Goal: Information Seeking & Learning: Learn about a topic

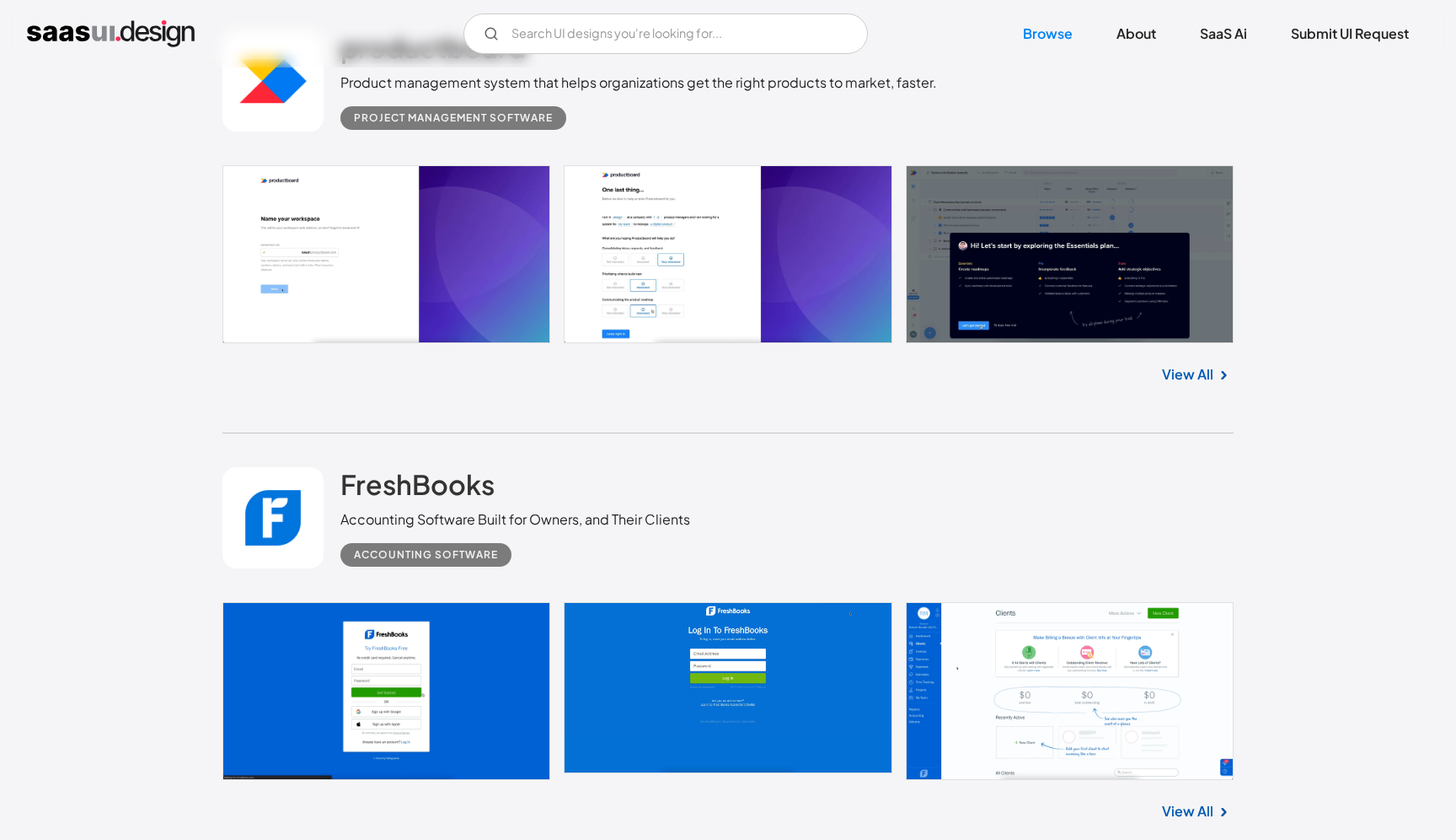
scroll to position [2424, 0]
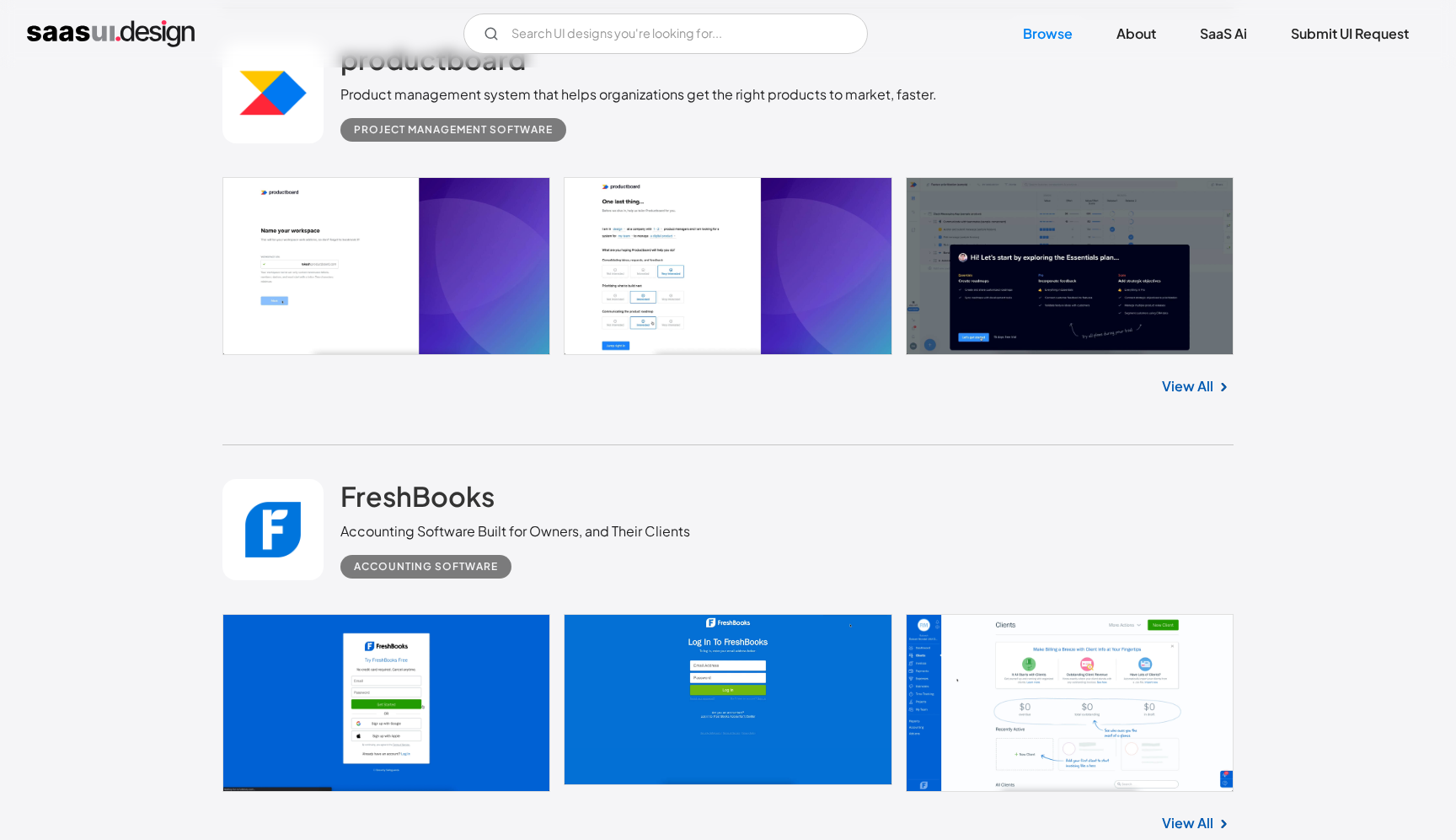
click at [1008, 225] on link at bounding box center [727, 265] width 1011 height 178
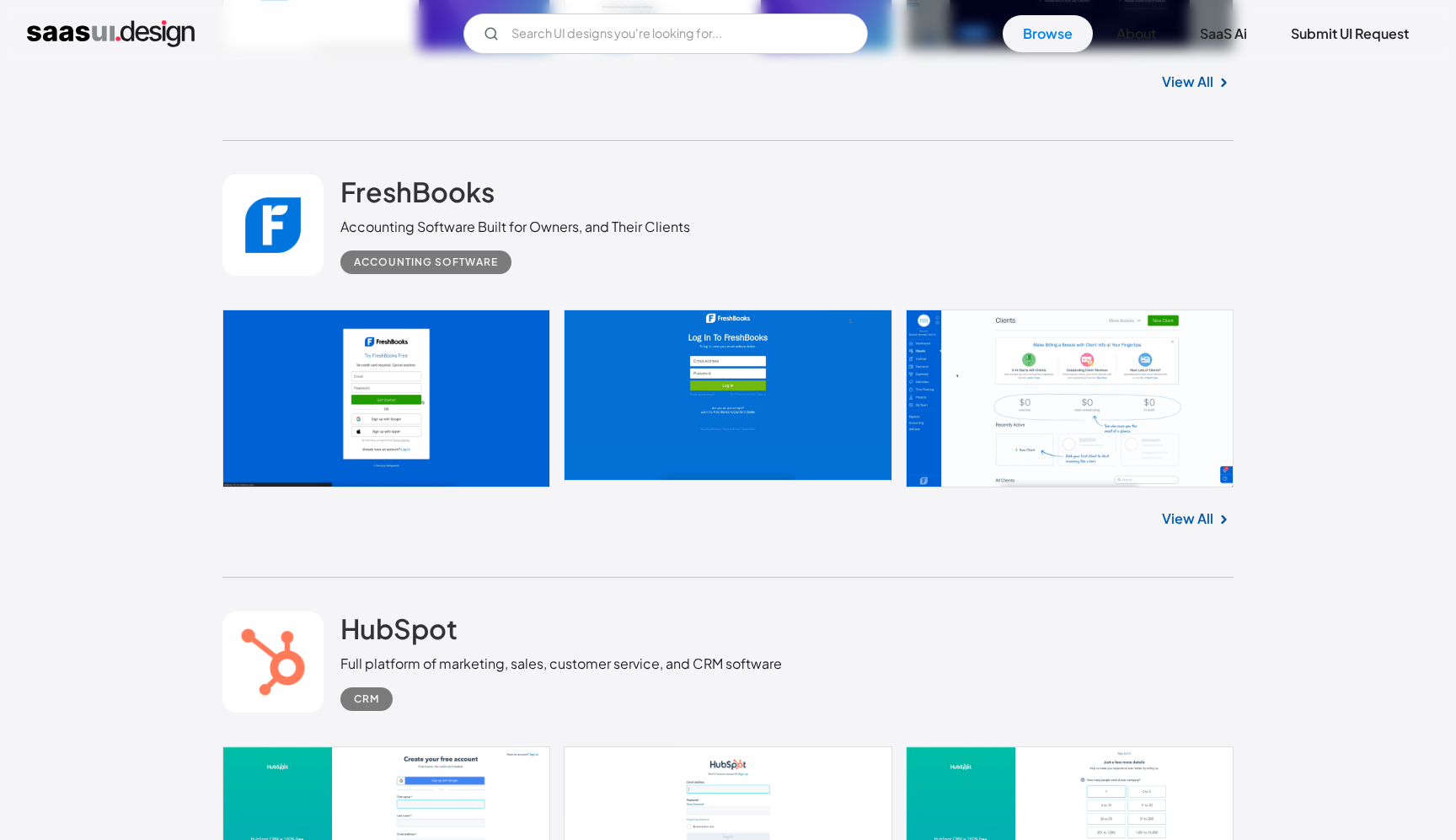
scroll to position [2729, 0]
click at [1173, 516] on link "View All" at bounding box center [1187, 518] width 51 height 20
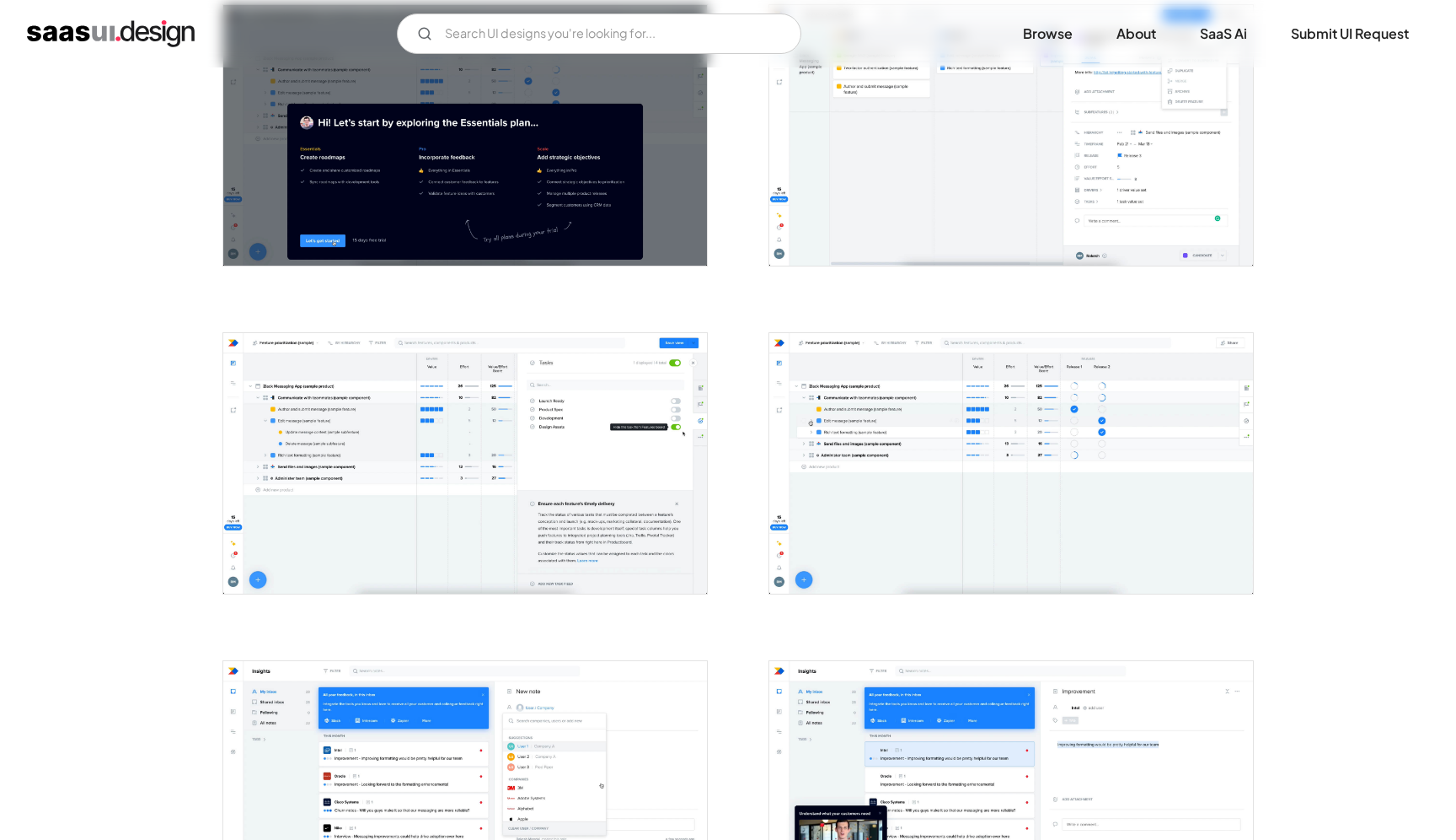
scroll to position [720, 0]
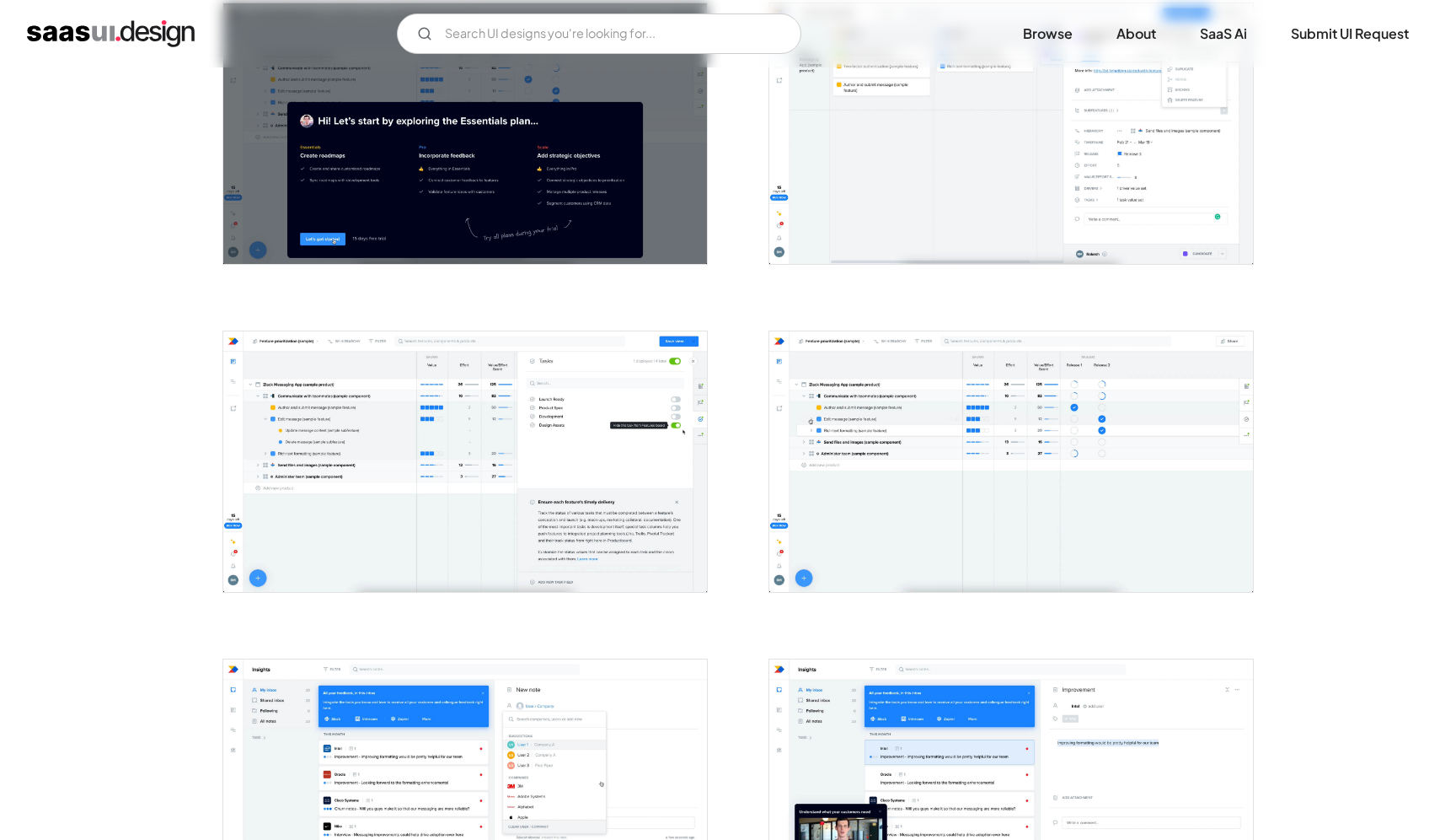
click at [332, 554] on img "open lightbox" at bounding box center [465, 461] width 484 height 261
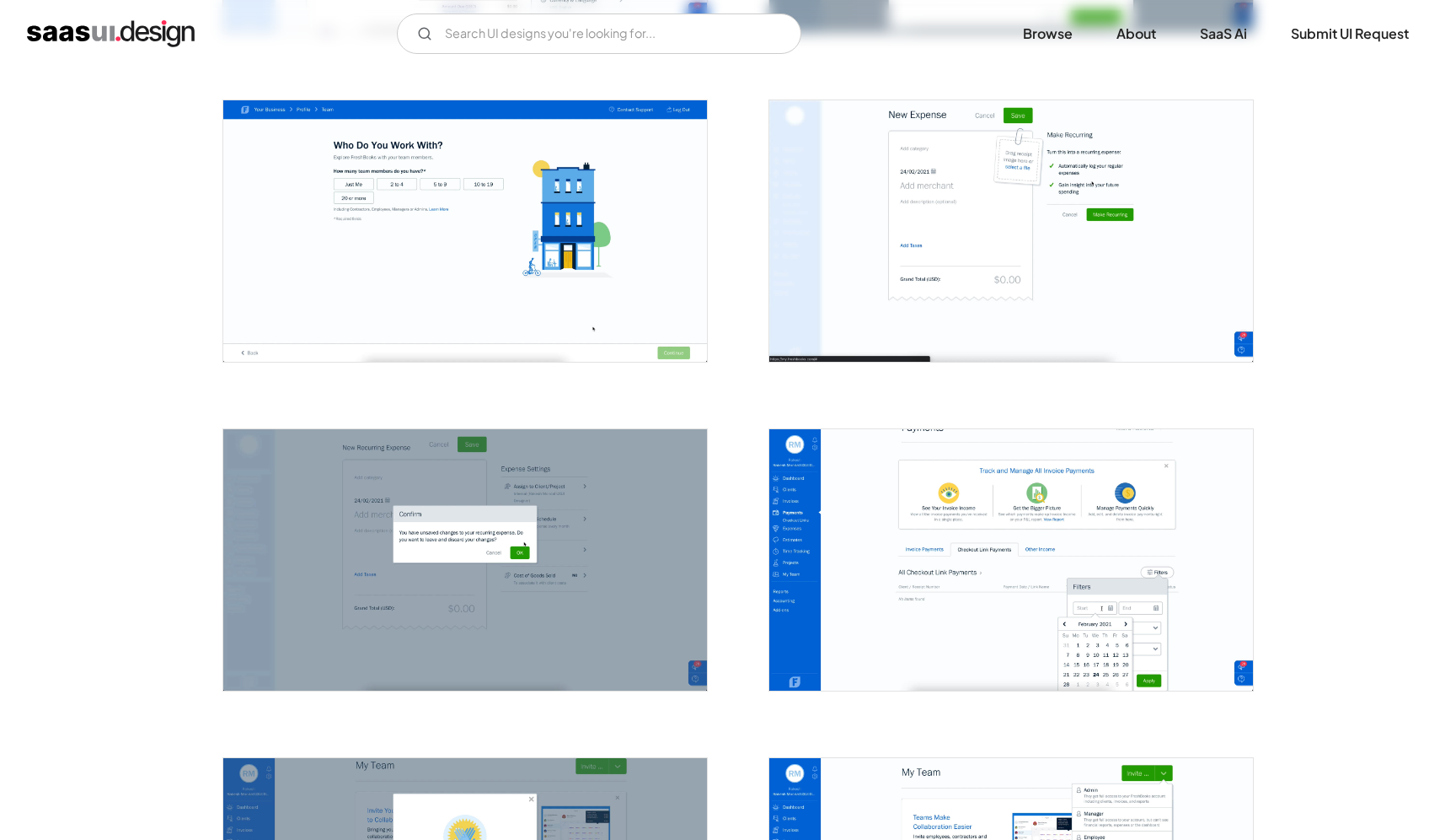
scroll to position [2325, 0]
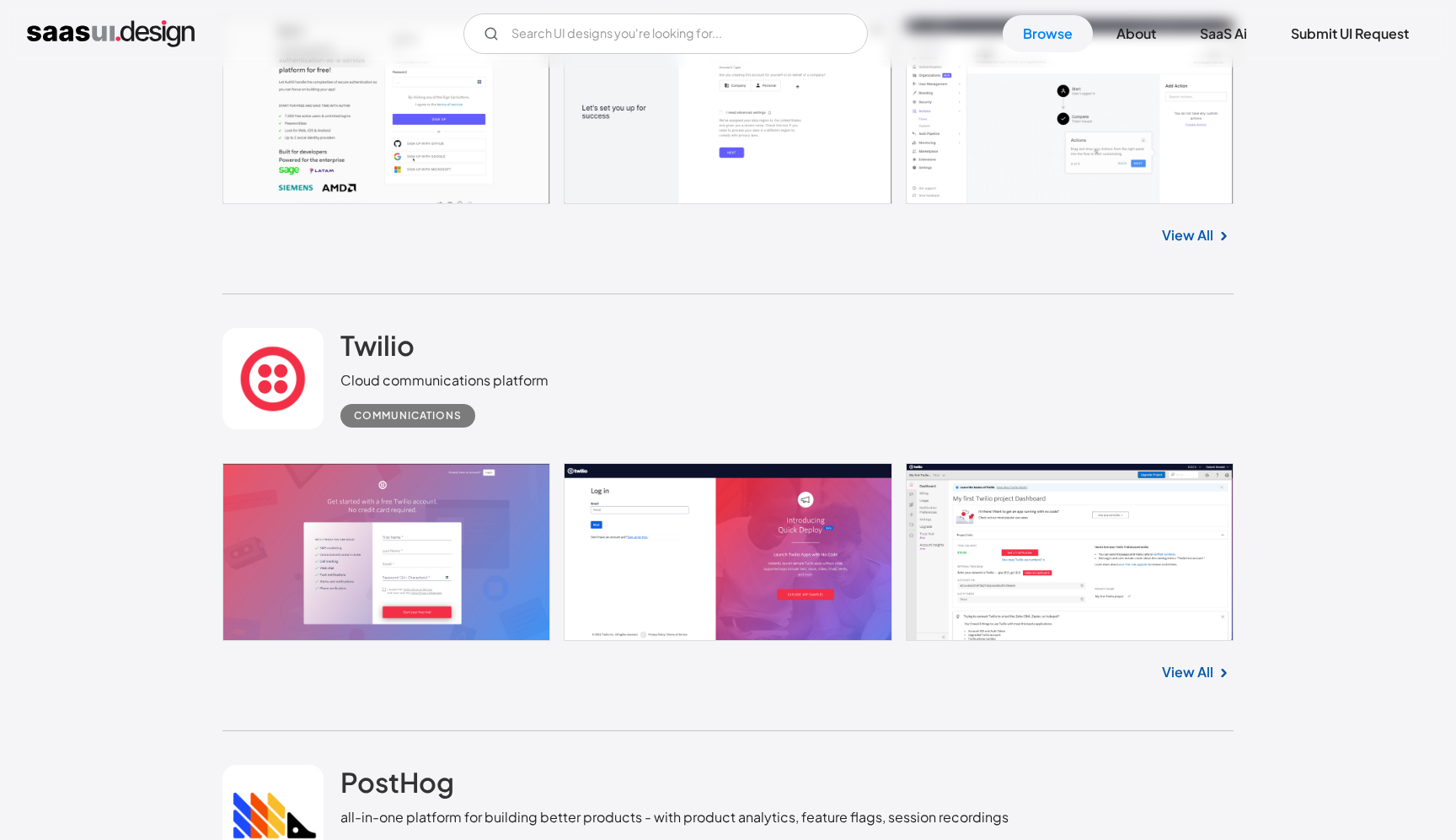
scroll to position [5635, 0]
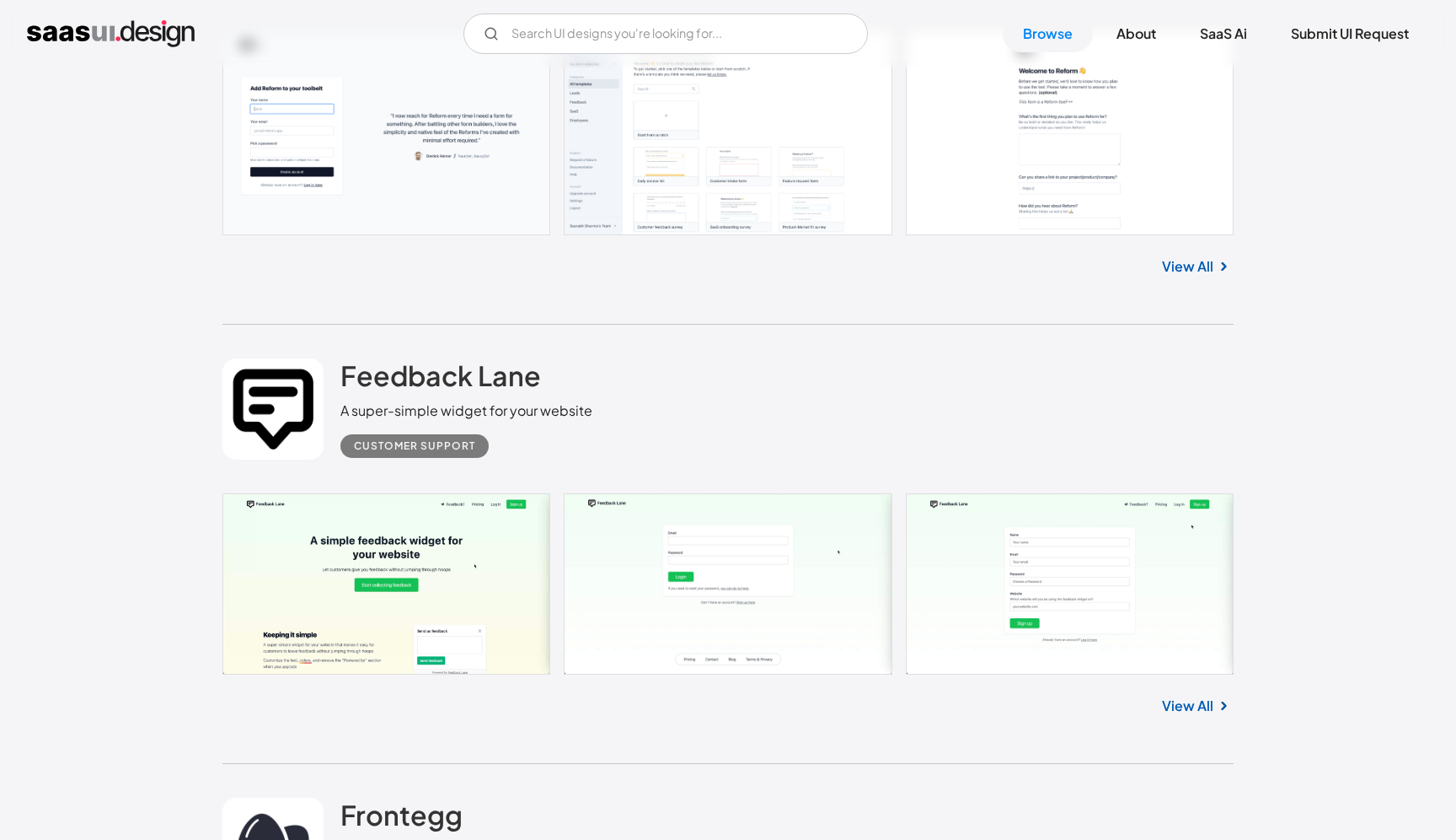
scroll to position [8298, 0]
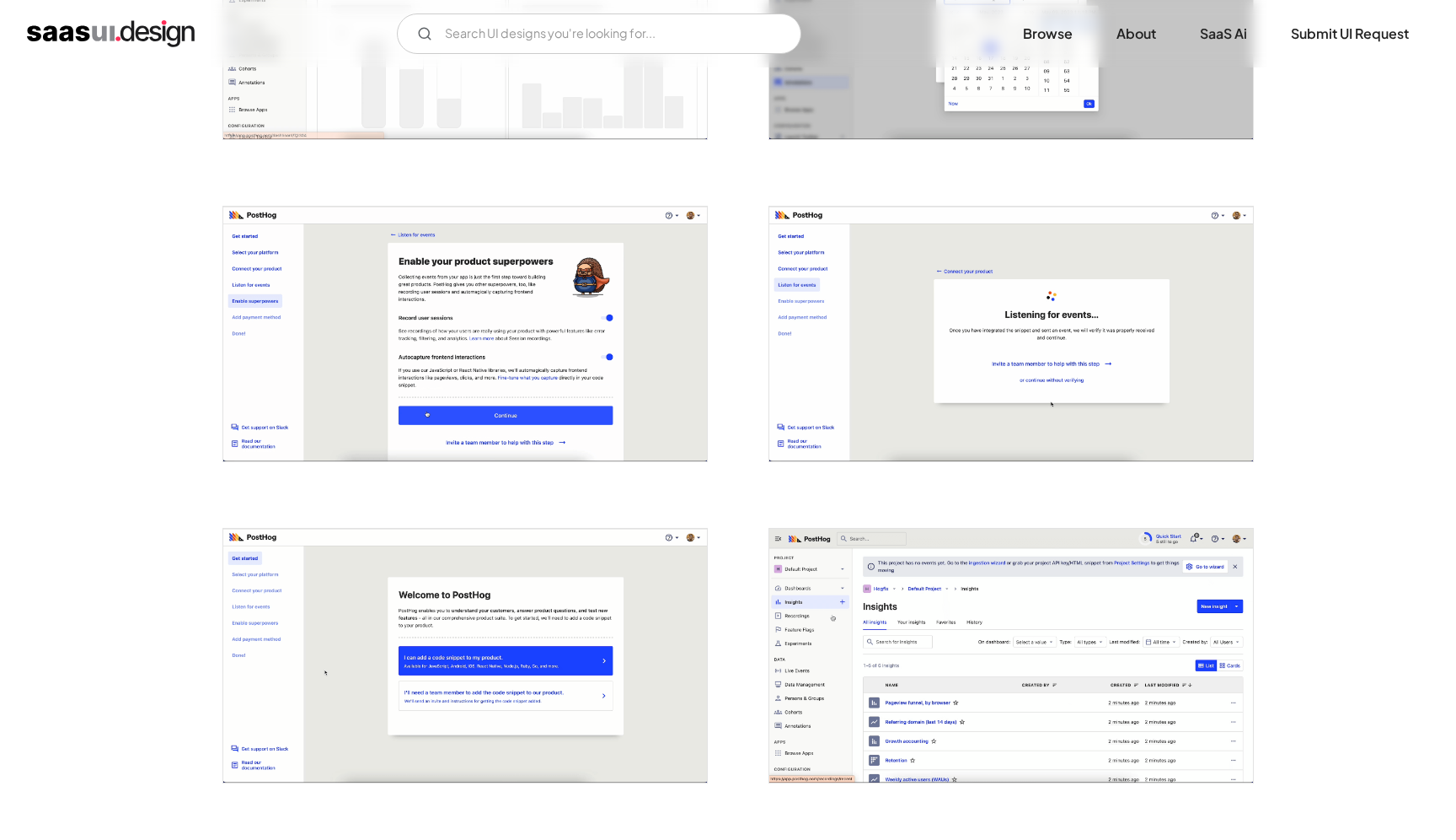
scroll to position [1485, 0]
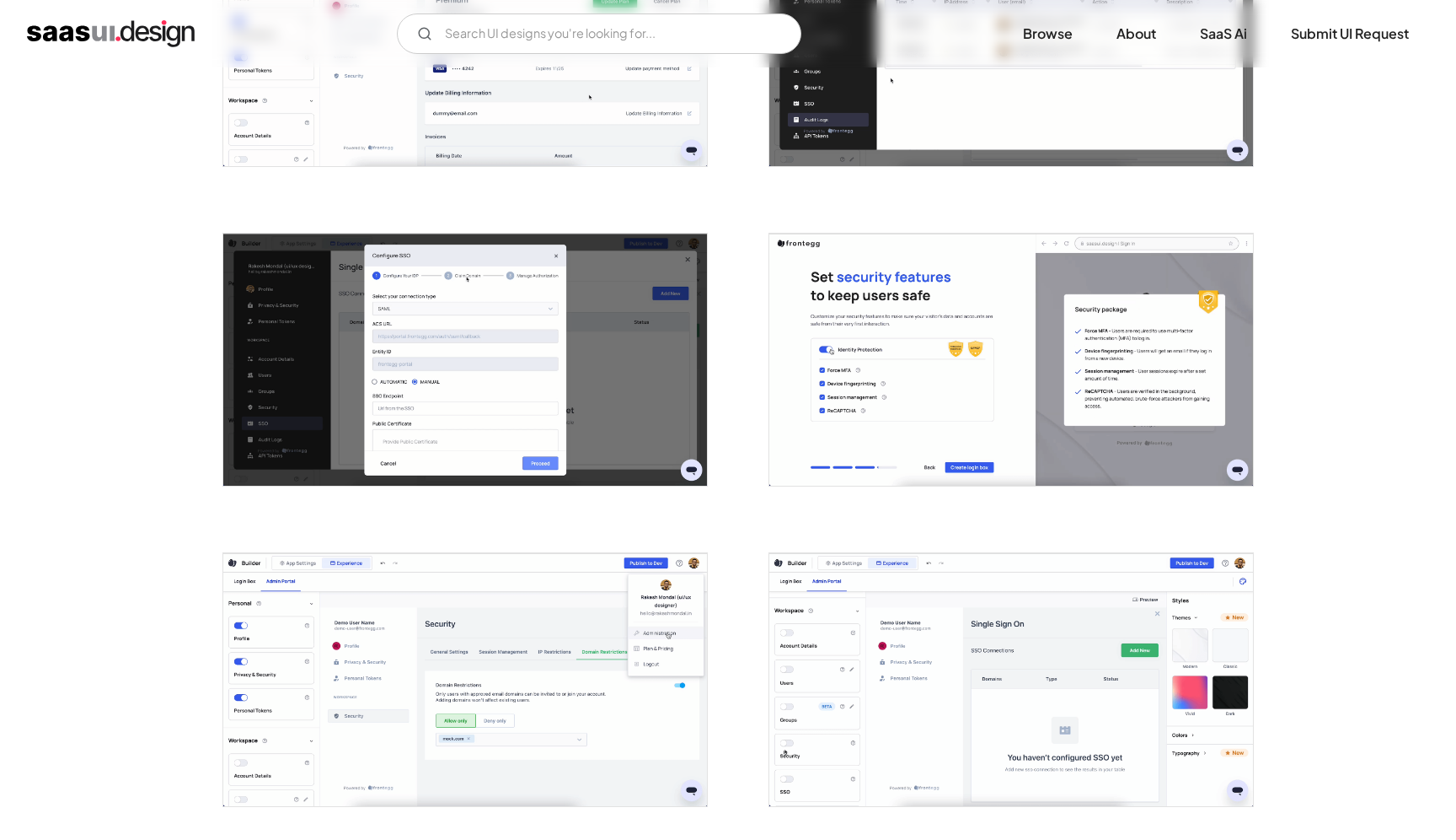
scroll to position [1198, 0]
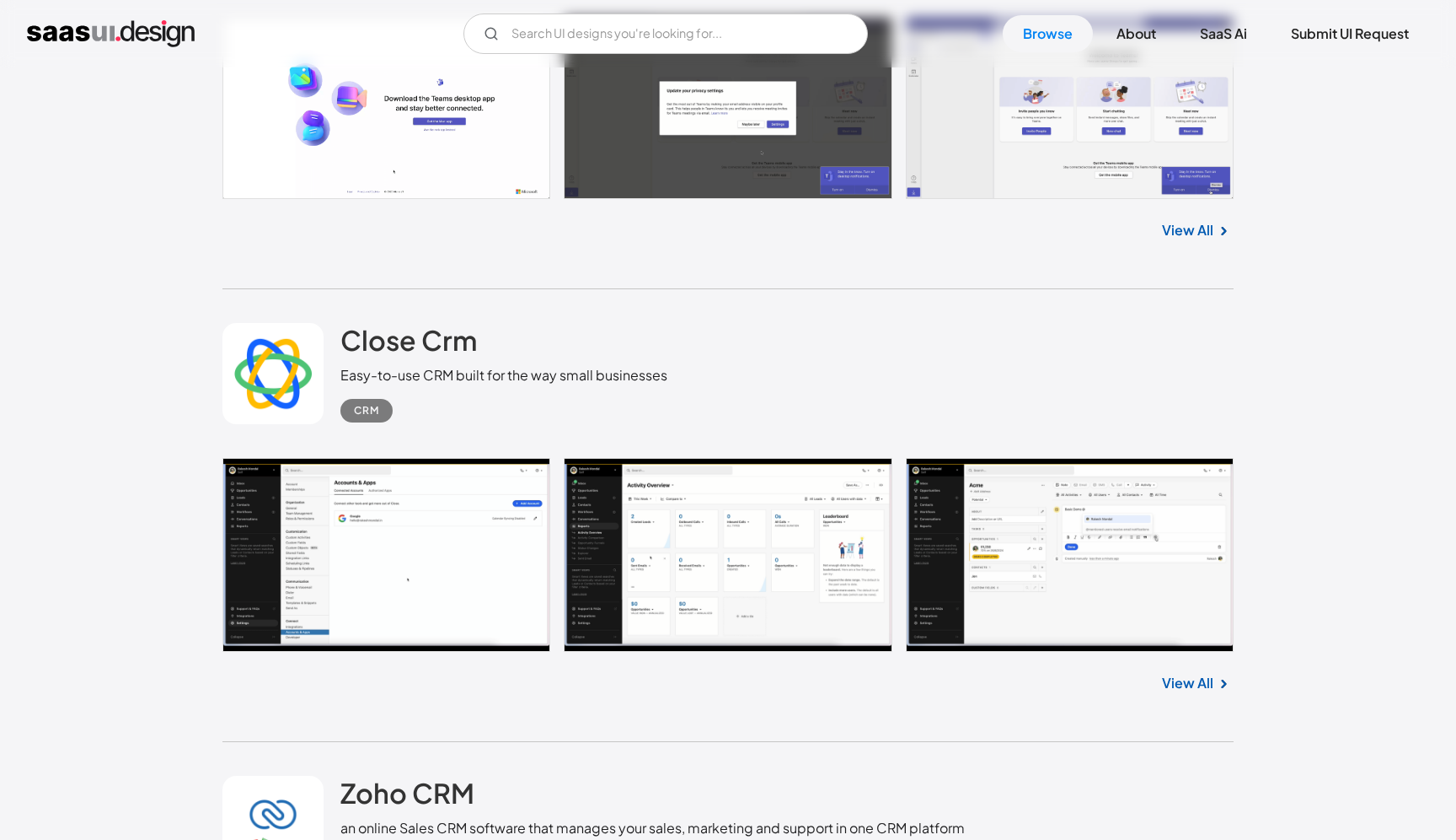
scroll to position [31441, 0]
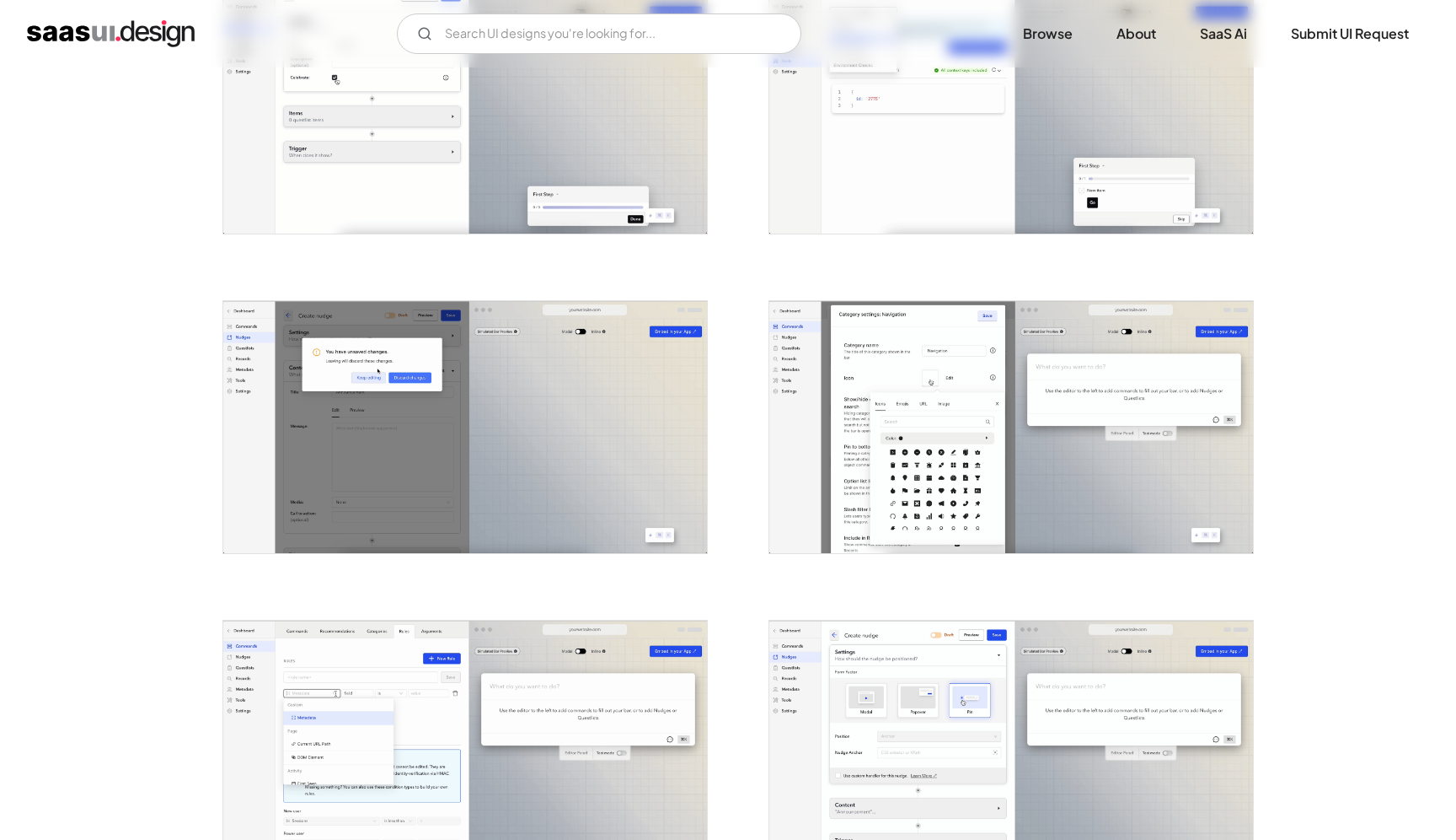
scroll to position [1760, 0]
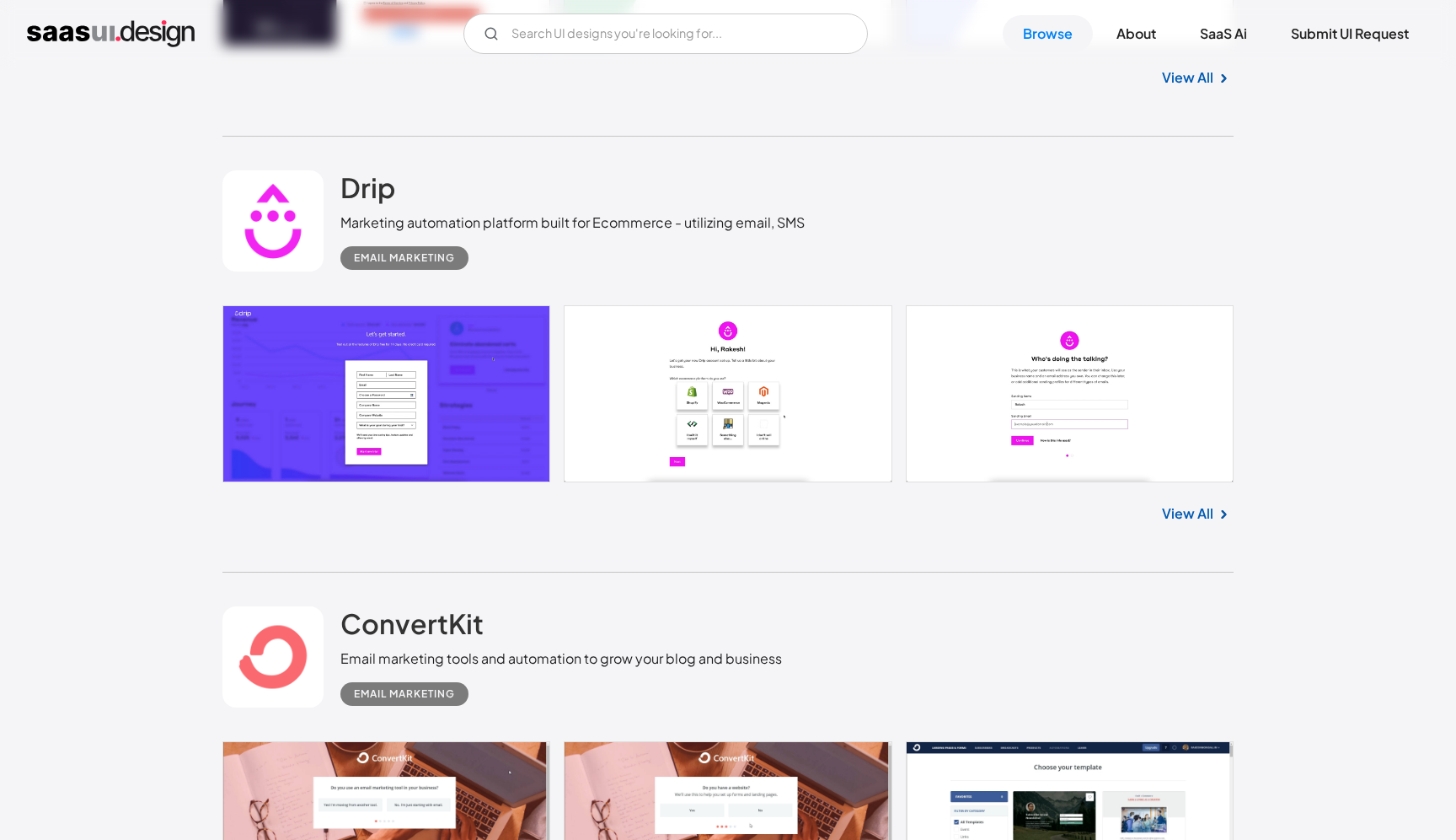
scroll to position [29424, 0]
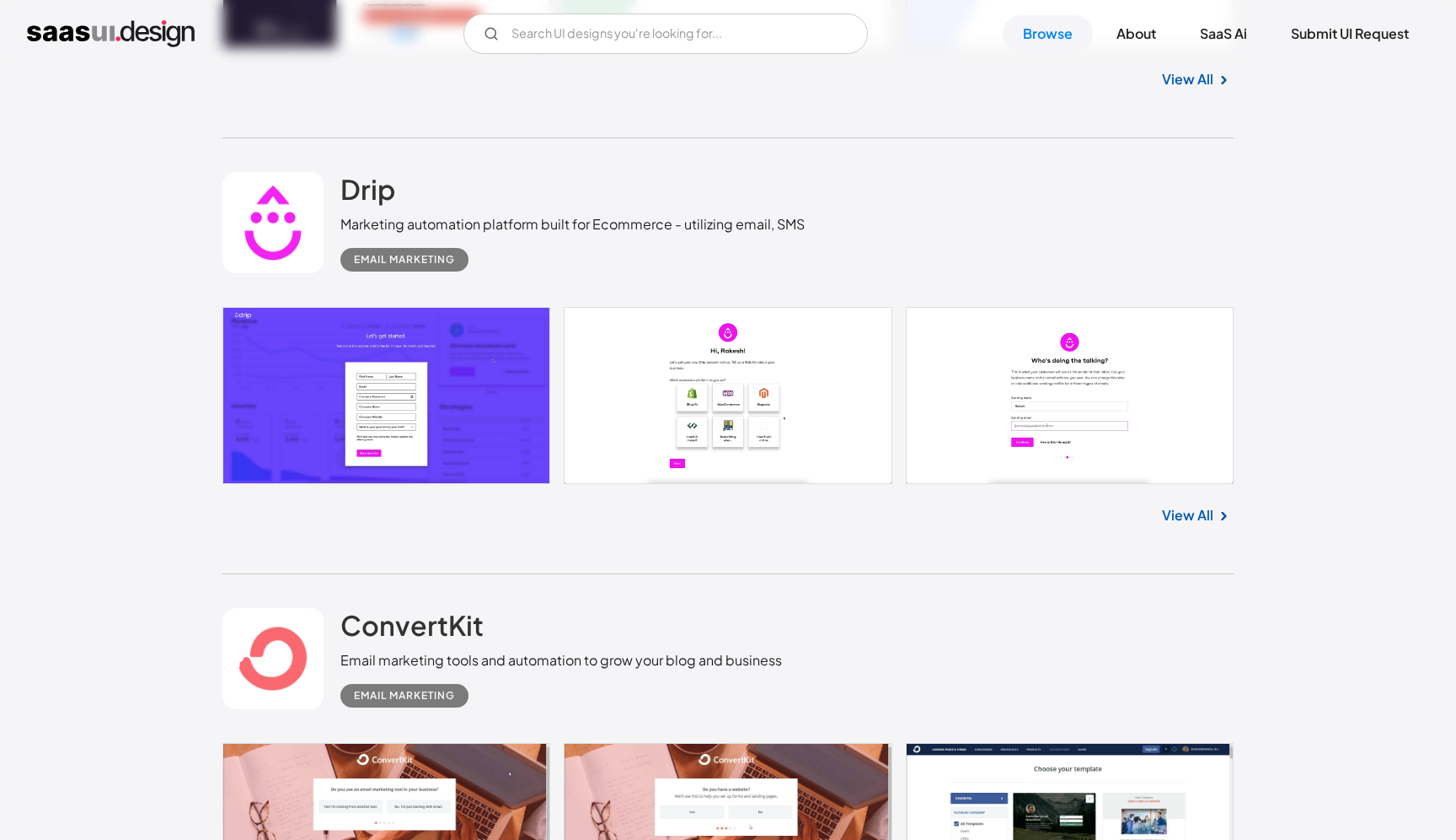
click at [181, 38] on img "home" at bounding box center [110, 33] width 167 height 27
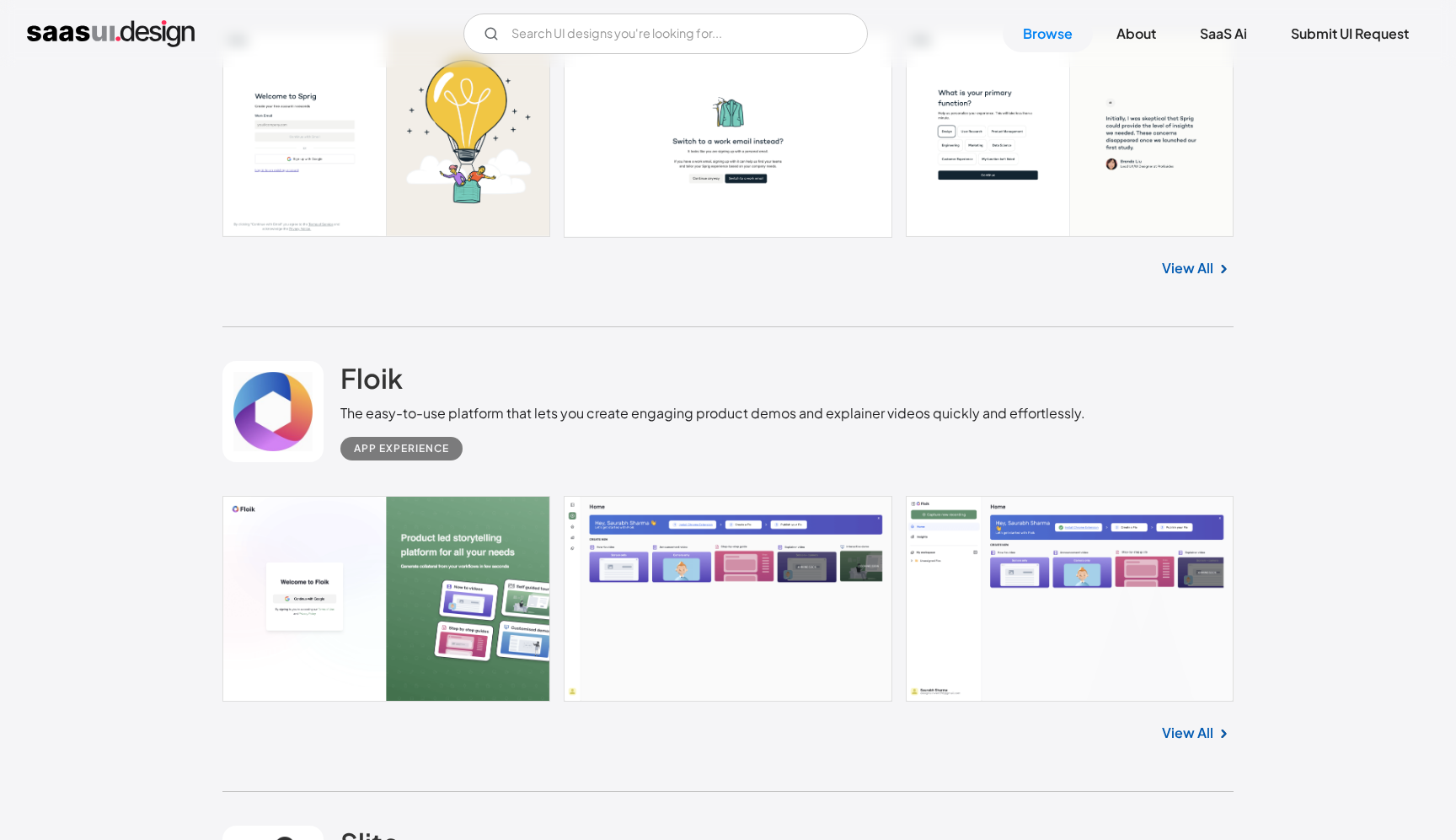
scroll to position [1214, 0]
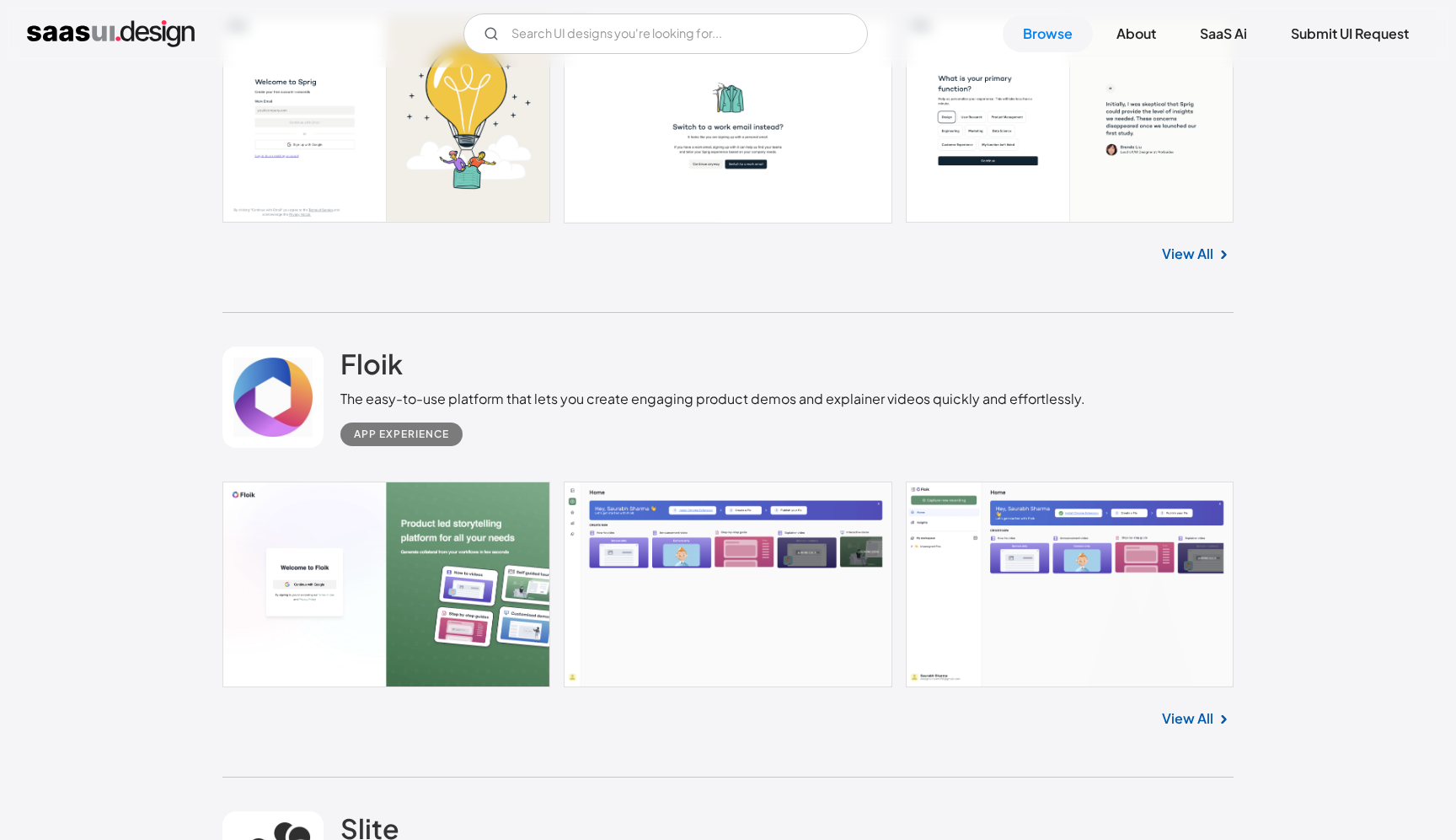
click at [1184, 722] on link "View All" at bounding box center [1187, 718] width 51 height 20
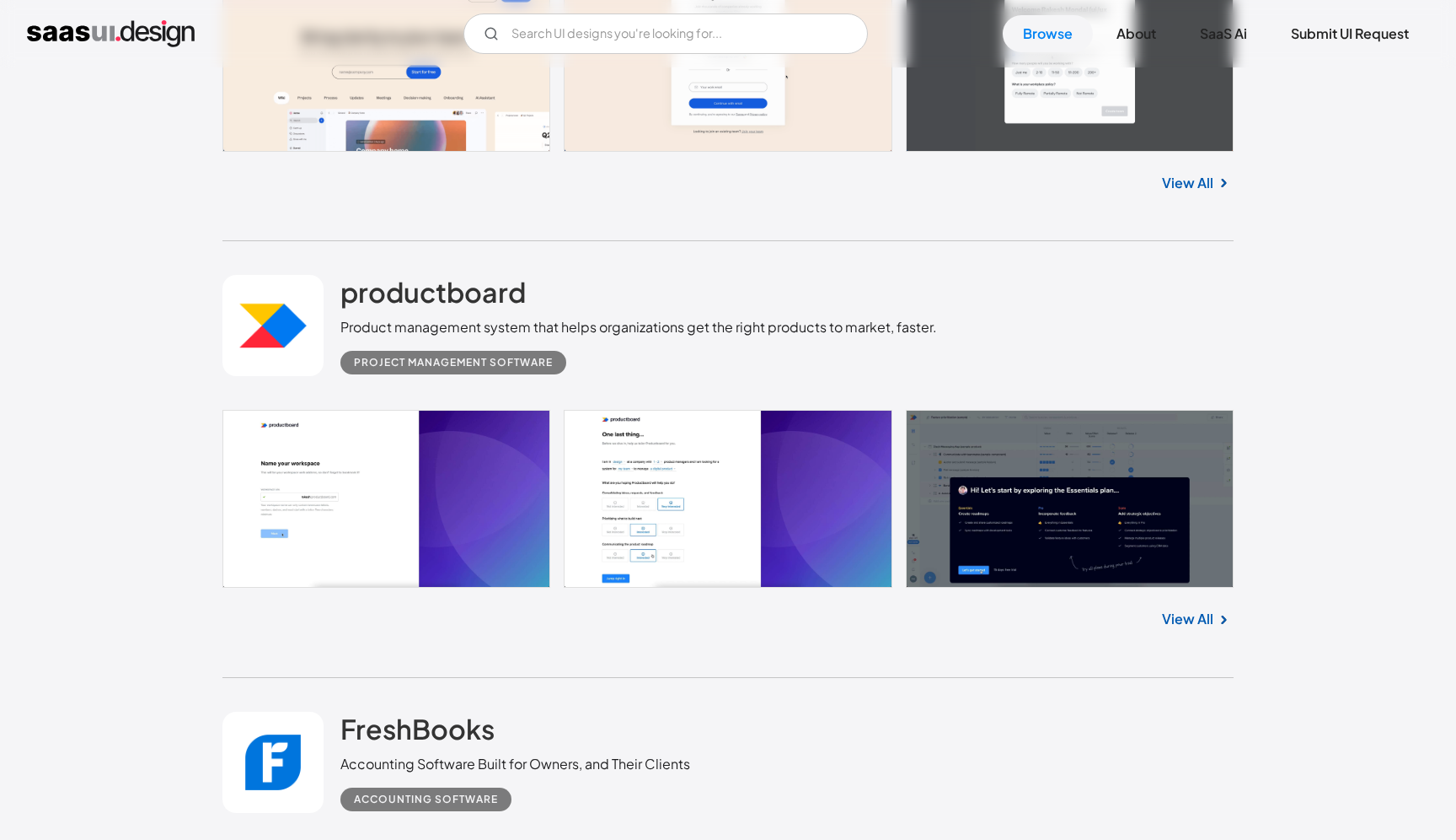
scroll to position [2221, 0]
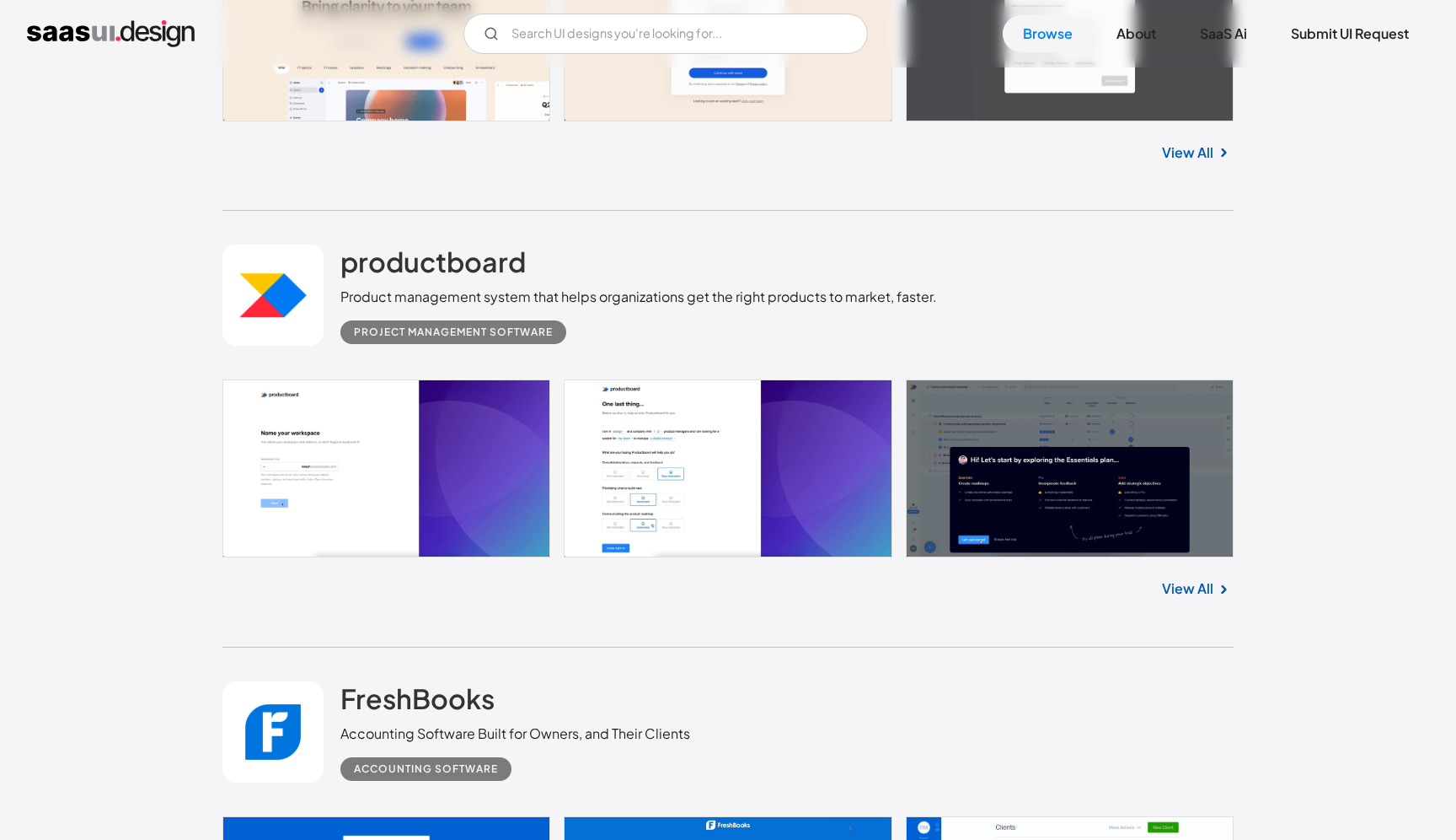
click at [1185, 584] on link "View All" at bounding box center [1187, 588] width 51 height 20
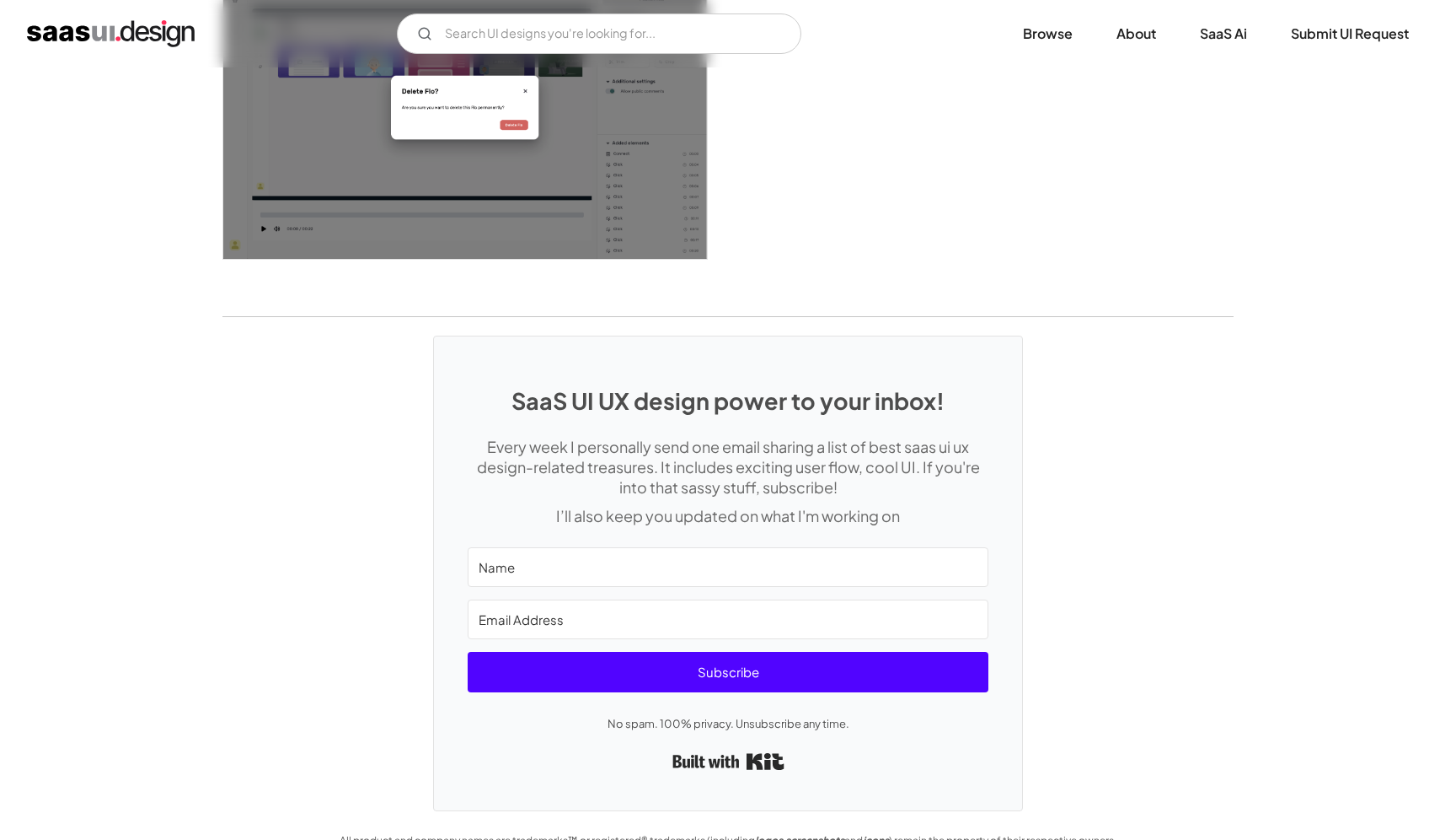
scroll to position [3054, 0]
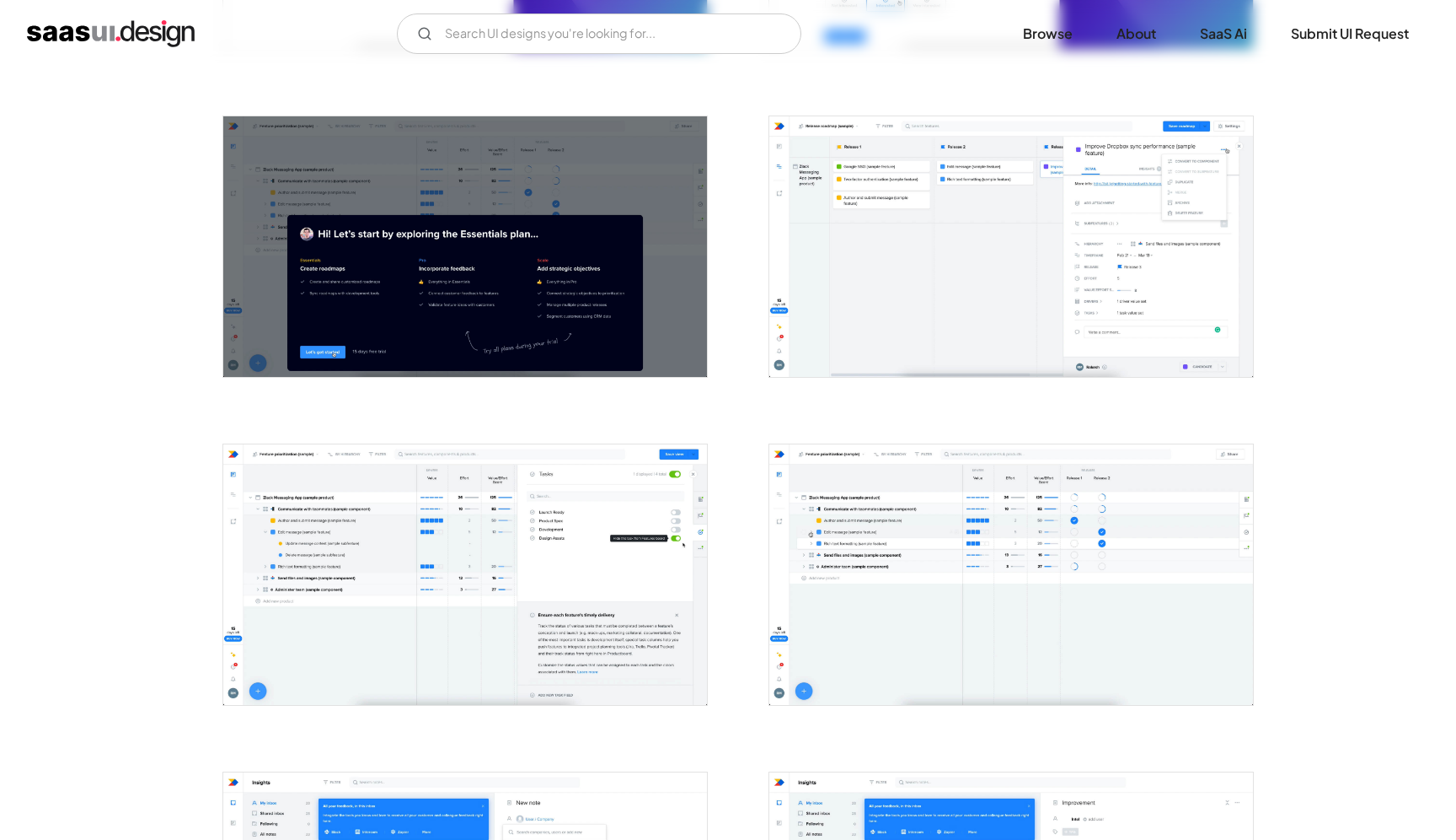
scroll to position [29, 0]
